Goal: Transaction & Acquisition: Purchase product/service

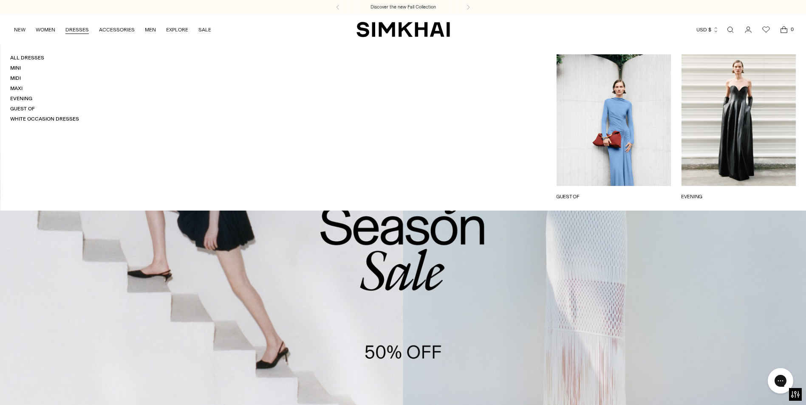
click at [71, 28] on link "DRESSES" at bounding box center [76, 29] width 23 height 19
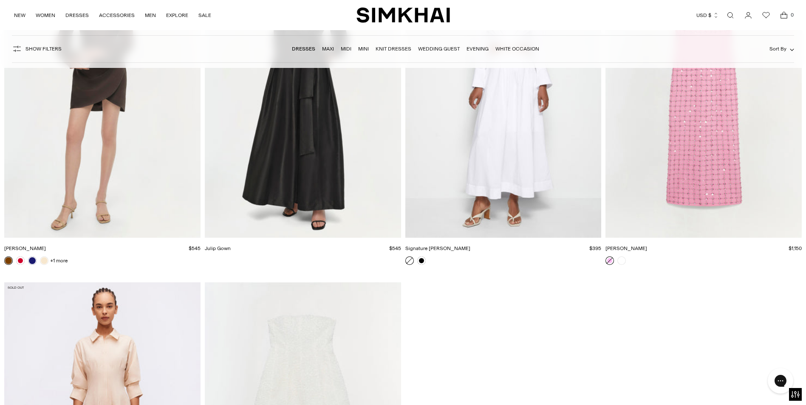
scroll to position [14476, 0]
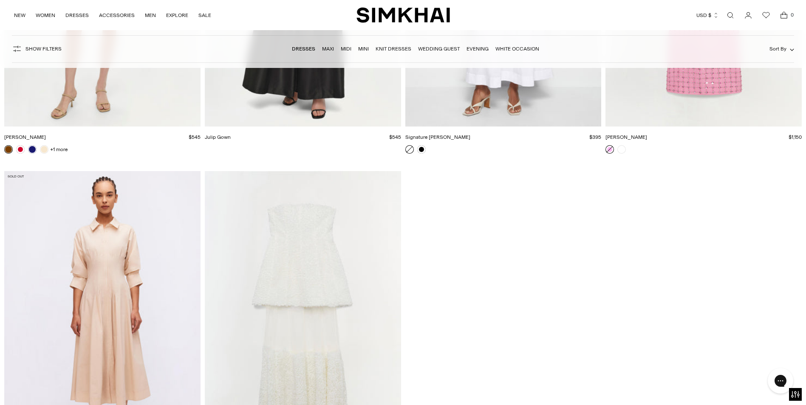
click at [0, 0] on img "Marella Dress" at bounding box center [0, 0] width 0 height 0
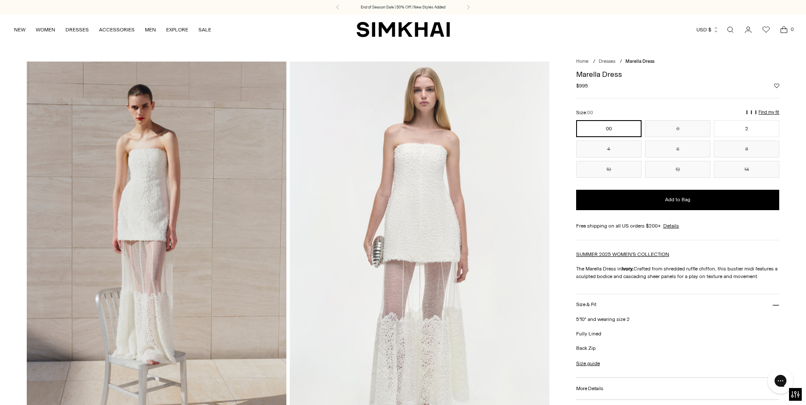
drag, startPoint x: 577, startPoint y: 84, endPoint x: 607, endPoint y: 90, distance: 30.7
click at [607, 90] on div "Regular price $995 Unit price / per" at bounding box center [678, 86] width 204 height 8
copy span "$995"
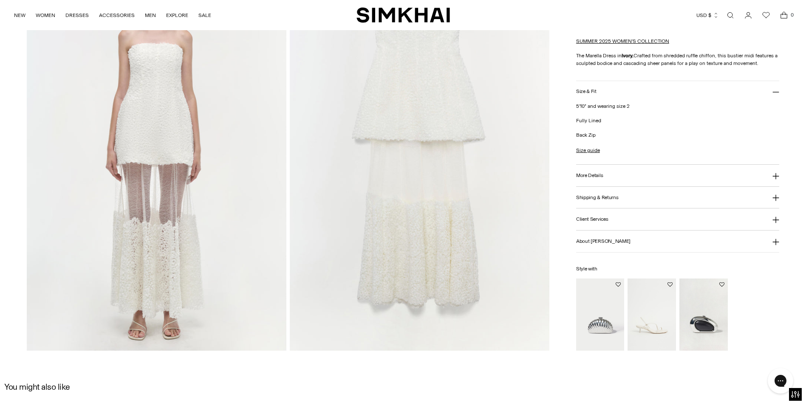
scroll to position [1147, 0]
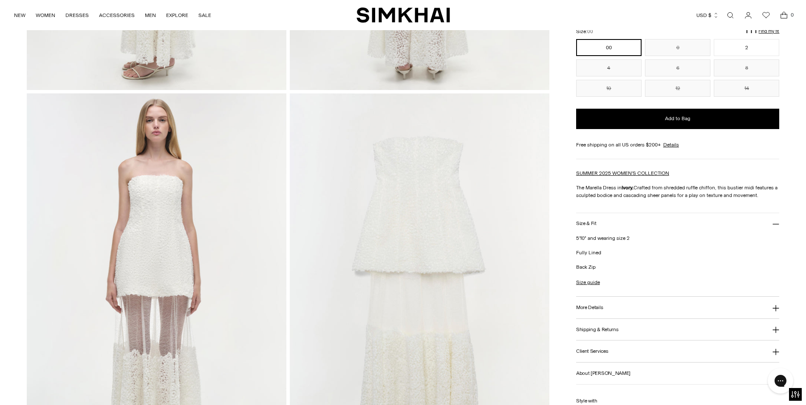
click at [97, 232] on img at bounding box center [157, 288] width 260 height 390
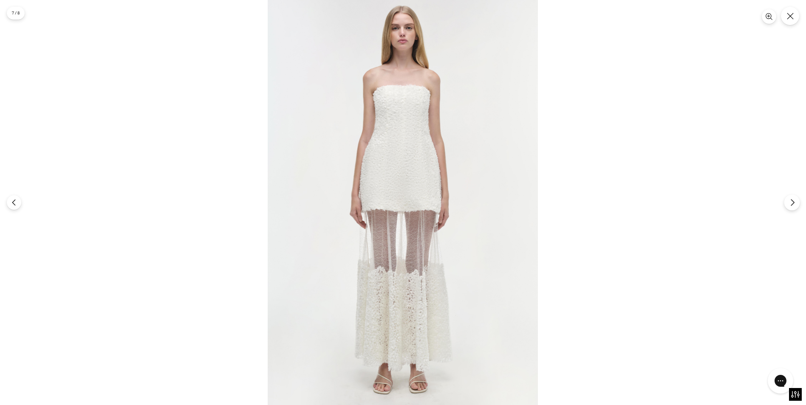
click at [786, 200] on button "Next" at bounding box center [792, 203] width 16 height 16
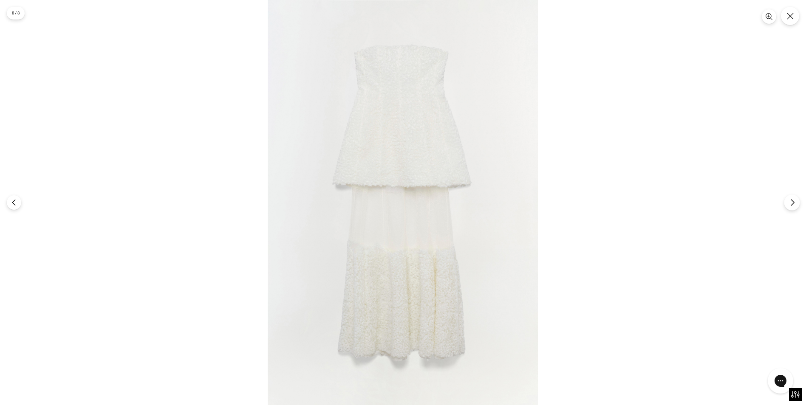
click at [786, 200] on button "Next" at bounding box center [792, 203] width 16 height 16
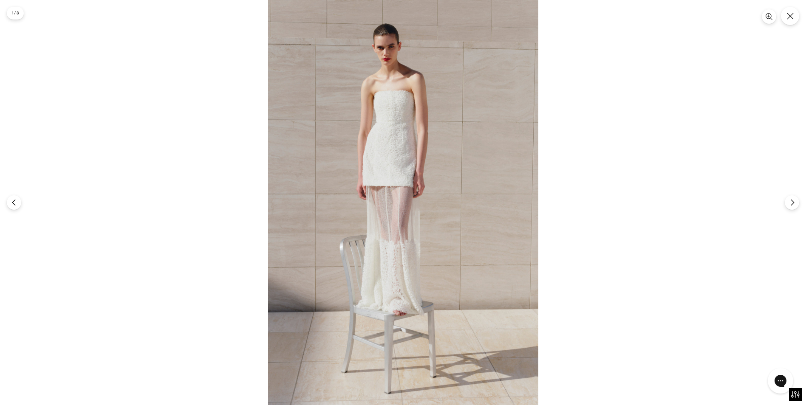
click at [784, 198] on div at bounding box center [403, 202] width 806 height 405
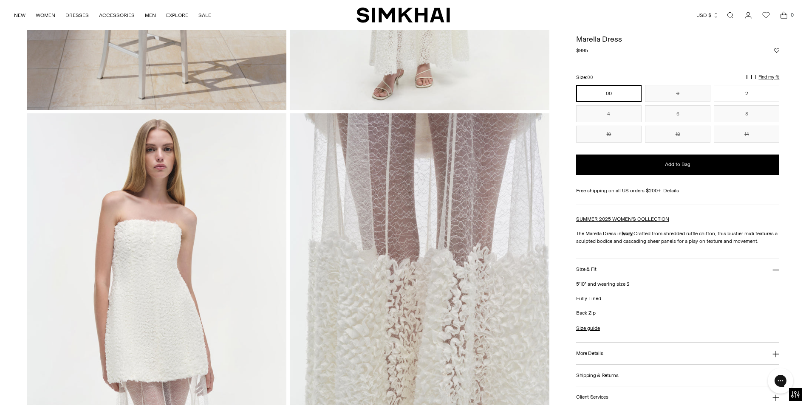
scroll to position [340, 0]
click at [390, 233] on img at bounding box center [420, 310] width 260 height 390
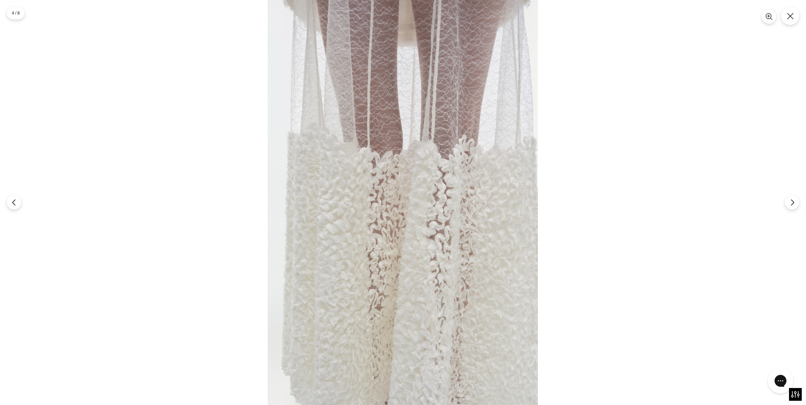
click at [416, 252] on img at bounding box center [403, 202] width 270 height 405
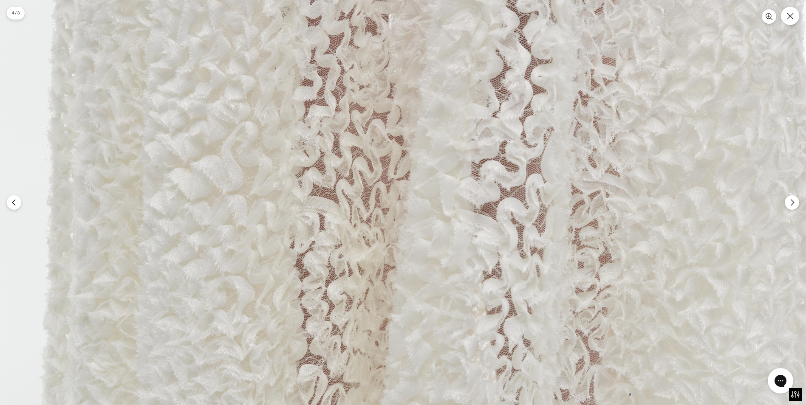
click at [416, 249] on img at bounding box center [400, 105] width 811 height 1216
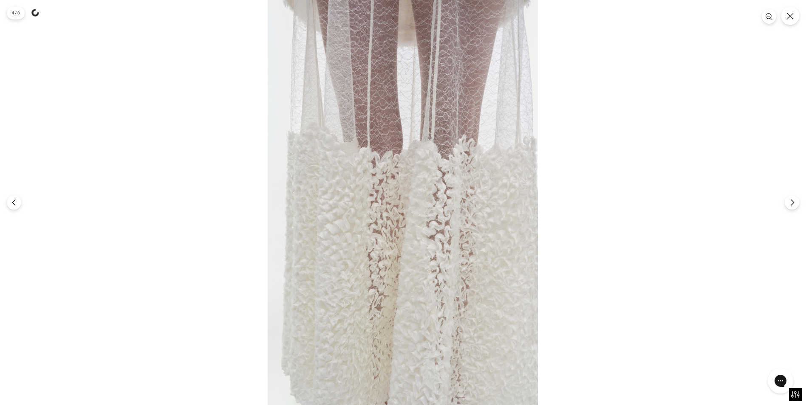
click at [415, 250] on img at bounding box center [403, 202] width 270 height 405
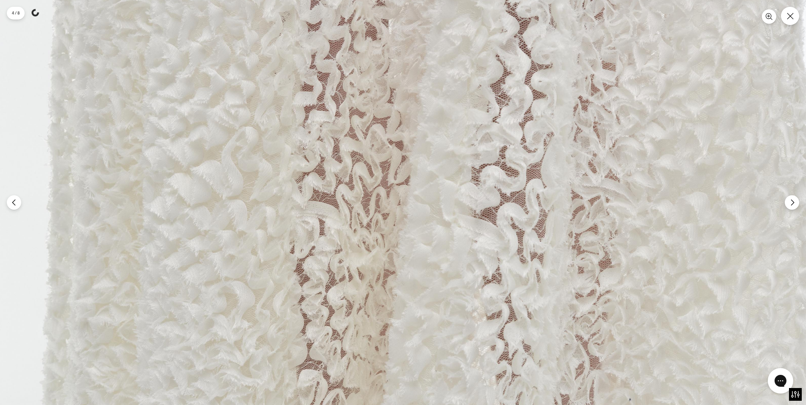
click at [415, 251] on img at bounding box center [400, 110] width 811 height 1216
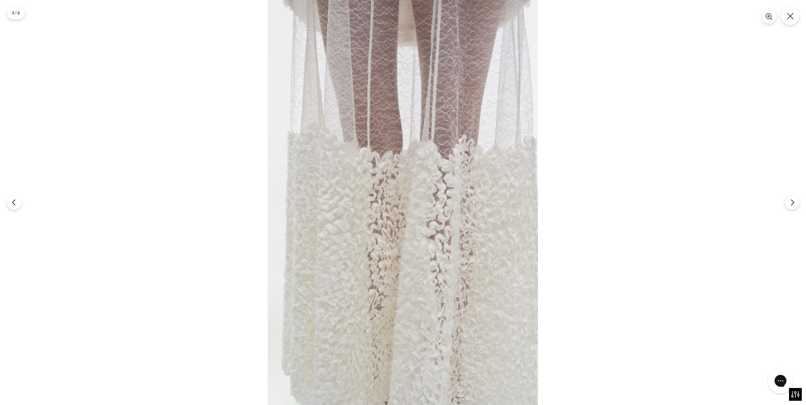
click at [413, 248] on img at bounding box center [403, 202] width 270 height 405
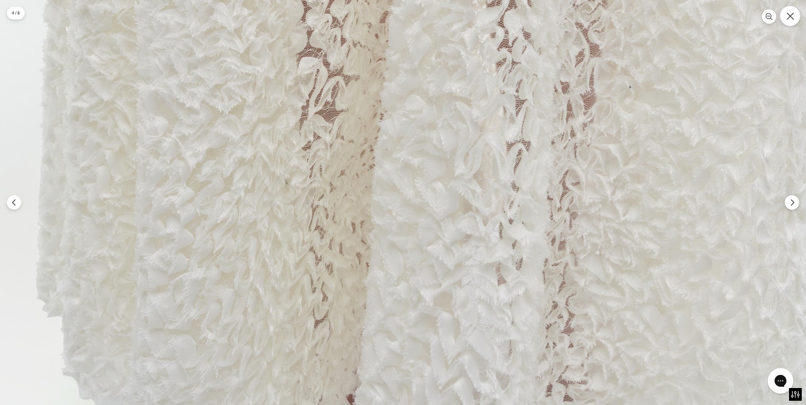
click at [799, 12] on button "Close" at bounding box center [790, 16] width 20 height 20
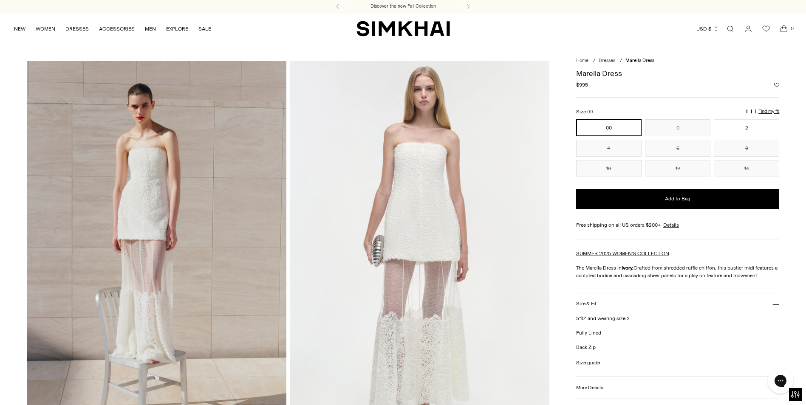
scroll to position [0, 0]
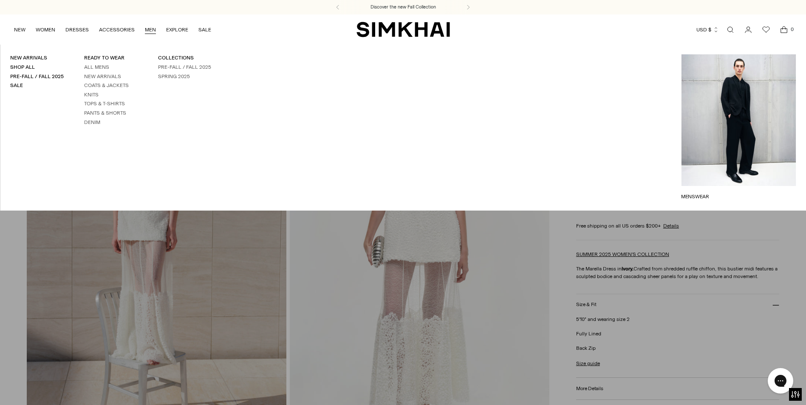
click at [145, 27] on link "MEN" at bounding box center [150, 29] width 11 height 19
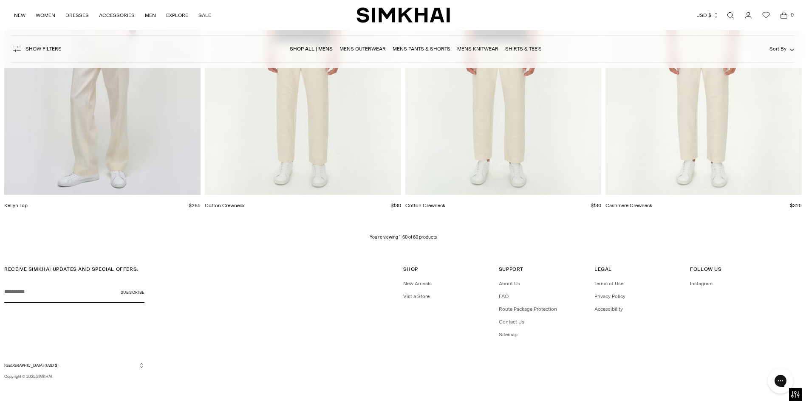
scroll to position [4850, 0]
